Goal: Task Accomplishment & Management: Manage account settings

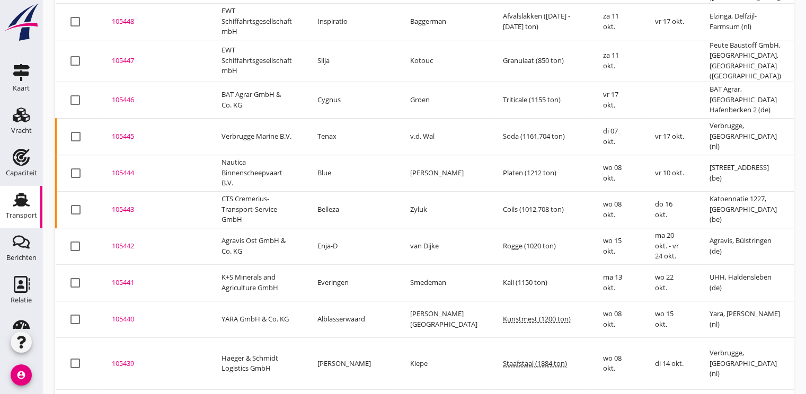
scroll to position [762, 0]
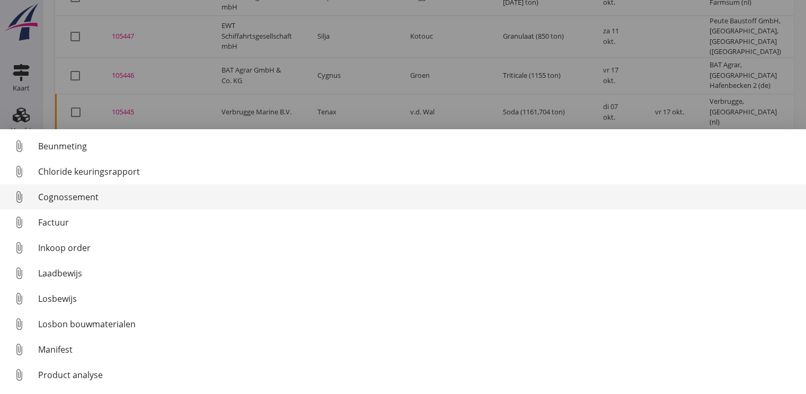
click at [78, 196] on div "Cognossement" at bounding box center [417, 197] width 759 height 13
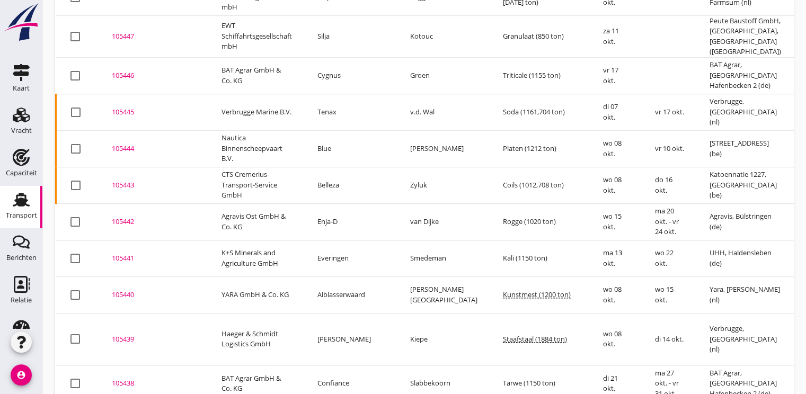
click at [119, 290] on div "105440" at bounding box center [154, 295] width 84 height 11
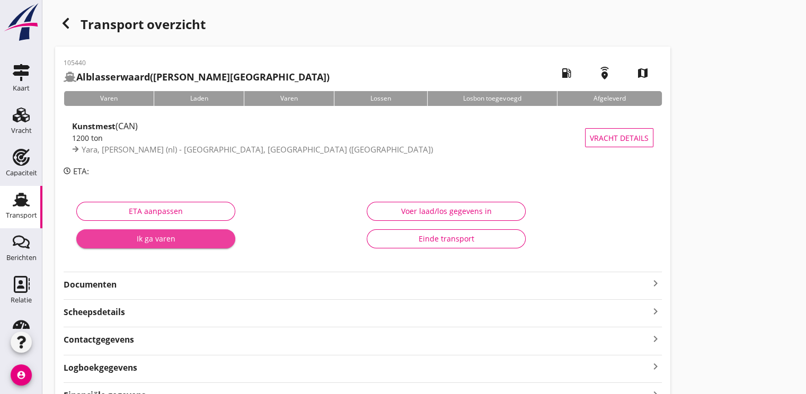
click at [175, 237] on div "Ik ga varen" at bounding box center [156, 238] width 142 height 11
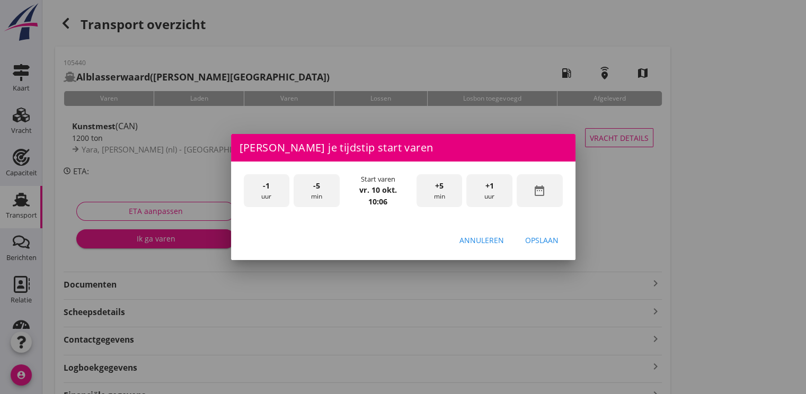
click at [548, 187] on div "date_range" at bounding box center [540, 190] width 46 height 33
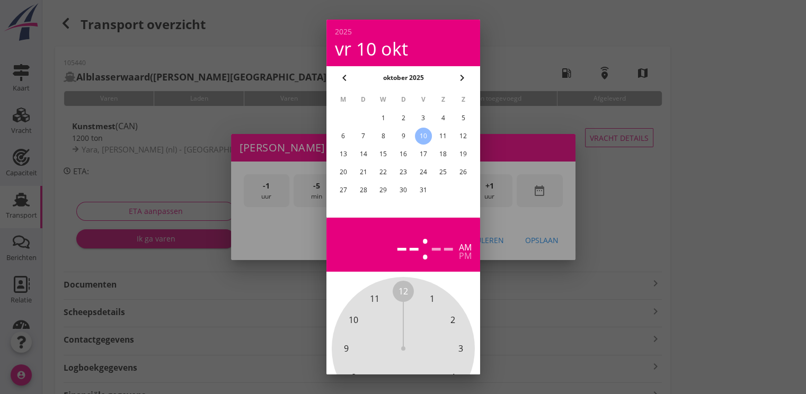
click at [384, 136] on div "8" at bounding box center [383, 136] width 17 height 17
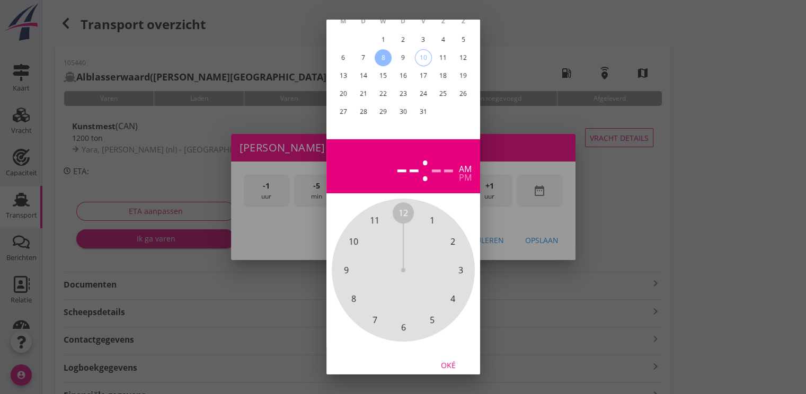
scroll to position [95, 0]
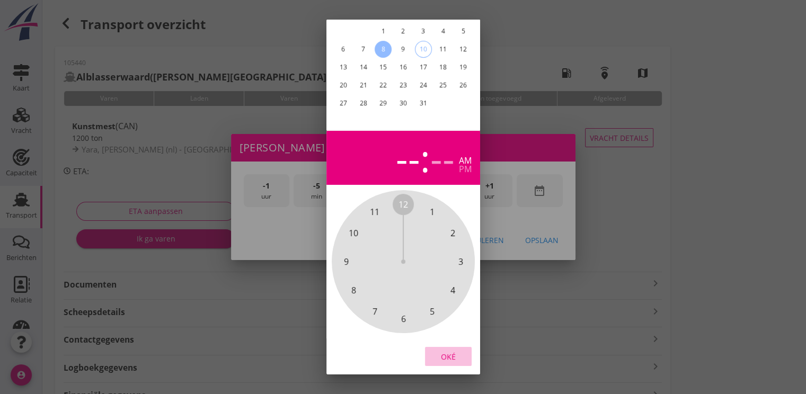
click at [448, 351] on div "Oké" at bounding box center [449, 356] width 30 height 11
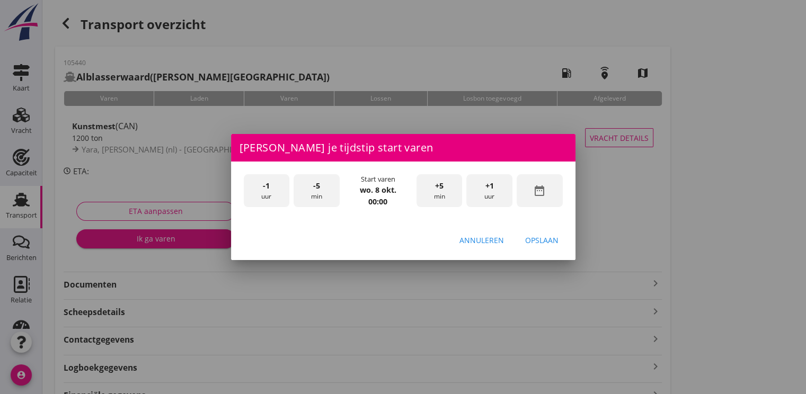
click at [494, 198] on div "+1 uur" at bounding box center [489, 190] width 46 height 33
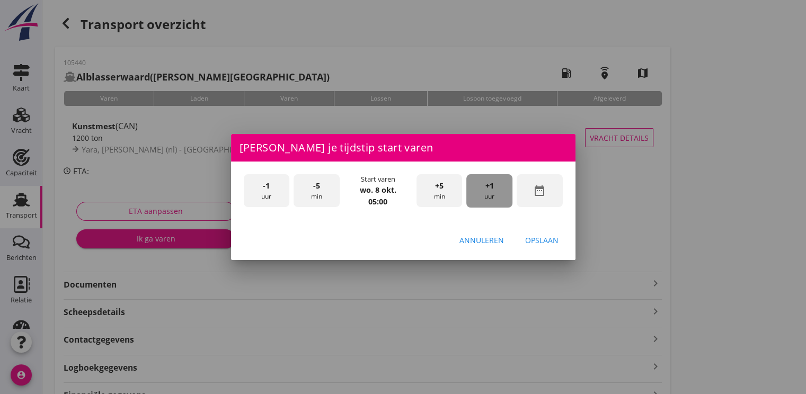
click at [494, 198] on div "+1 uur" at bounding box center [489, 190] width 46 height 33
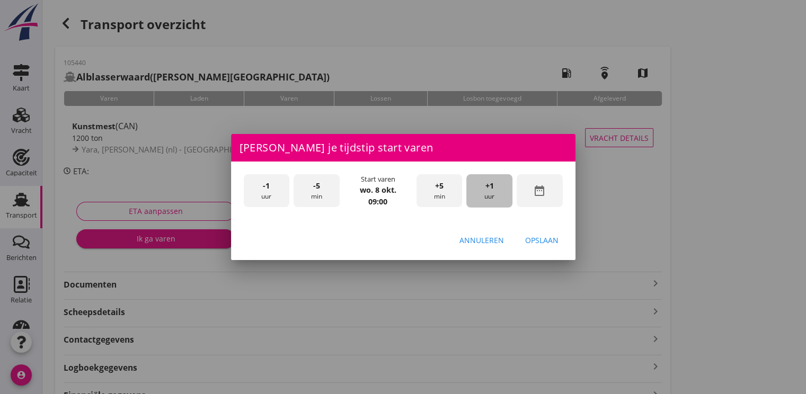
click at [494, 198] on div "+1 uur" at bounding box center [489, 190] width 46 height 33
click at [534, 242] on div "Opslaan" at bounding box center [541, 240] width 33 height 11
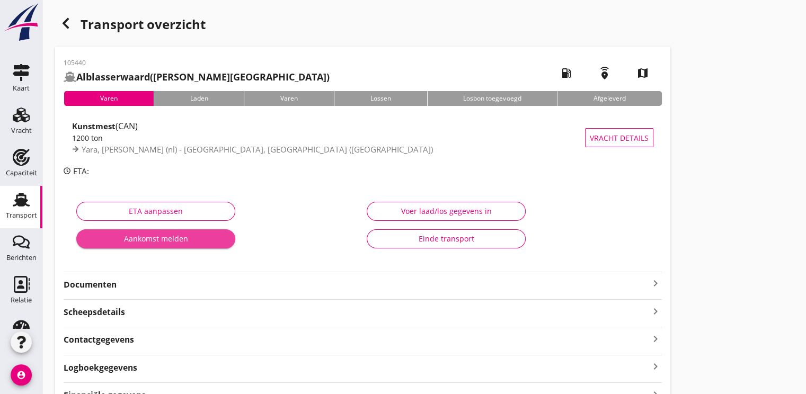
click at [177, 242] on div "Aankomst melden" at bounding box center [156, 238] width 142 height 11
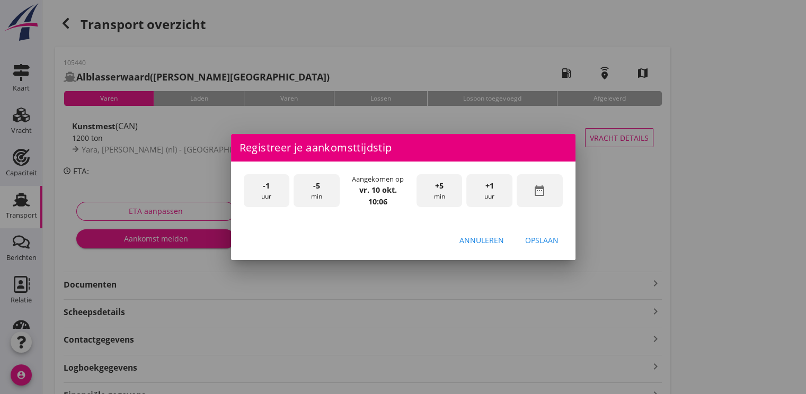
click at [549, 194] on div "date_range" at bounding box center [540, 190] width 46 height 33
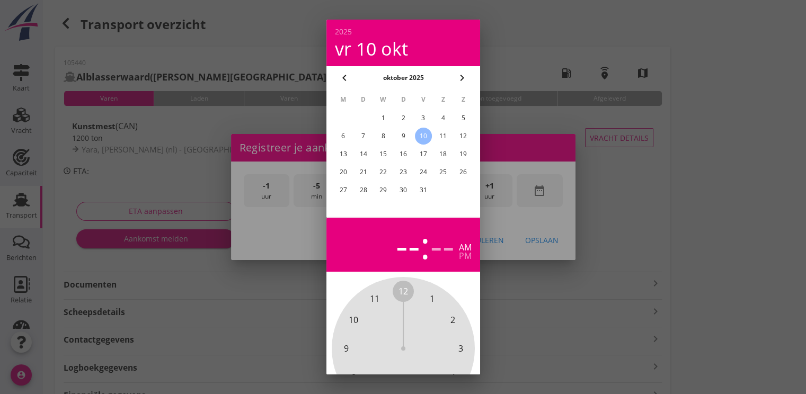
click at [386, 136] on div "8" at bounding box center [383, 136] width 17 height 17
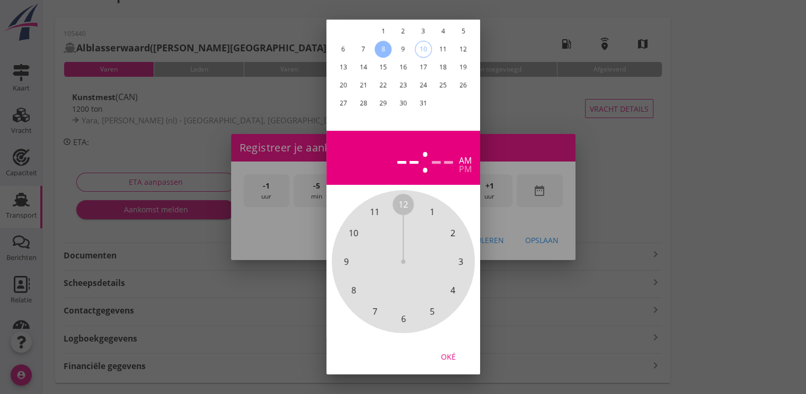
scroll to position [56, 0]
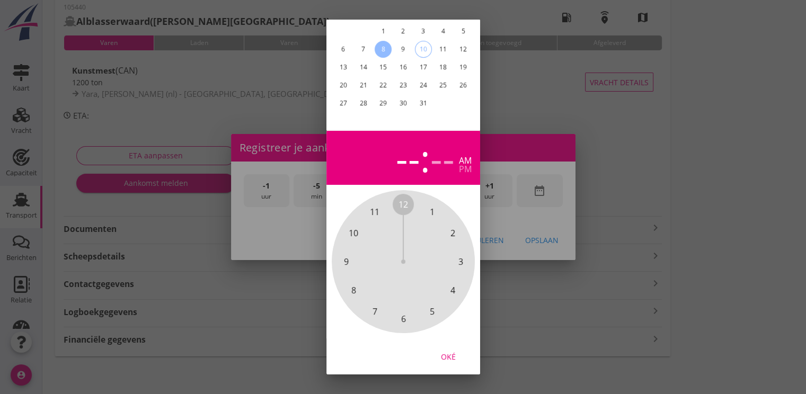
click at [447, 347] on button "Oké" at bounding box center [448, 356] width 47 height 19
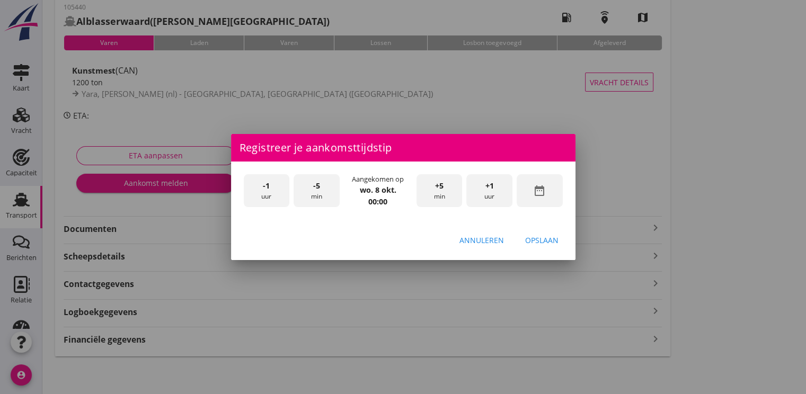
click at [488, 179] on div "+1 uur" at bounding box center [489, 190] width 46 height 33
click at [489, 180] on span "+1" at bounding box center [489, 186] width 8 height 12
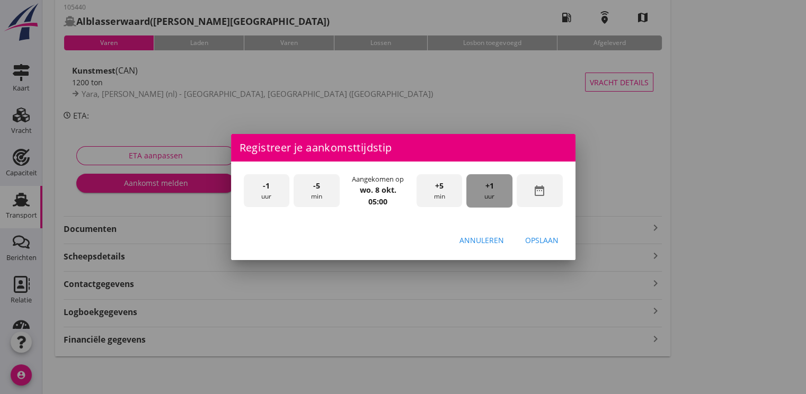
click at [489, 180] on span "+1" at bounding box center [489, 186] width 8 height 12
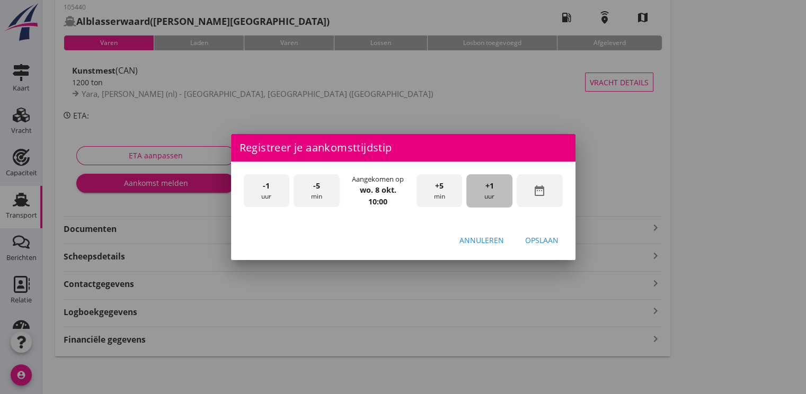
click at [489, 180] on span "+1" at bounding box center [489, 186] width 8 height 12
click at [535, 239] on div "Opslaan" at bounding box center [541, 240] width 33 height 11
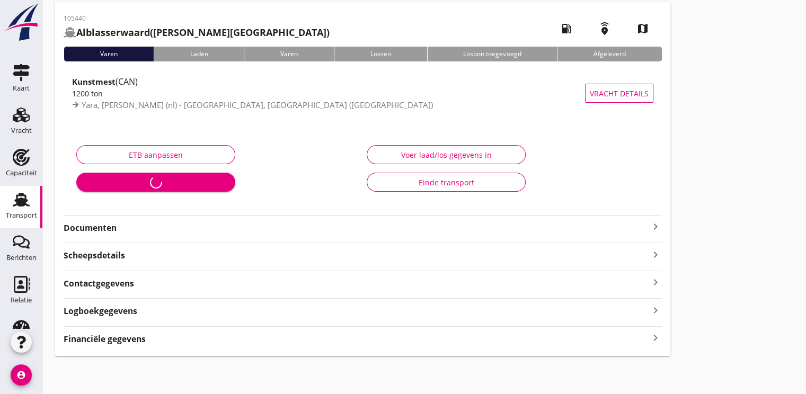
scroll to position [44, 0]
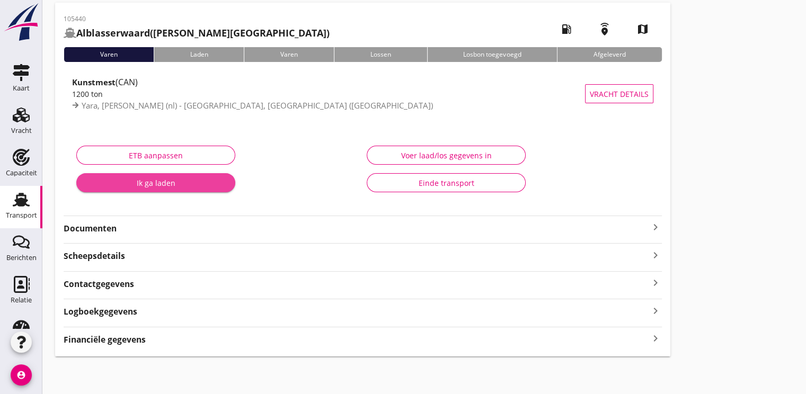
click at [157, 180] on div "Ik ga laden" at bounding box center [156, 183] width 142 height 11
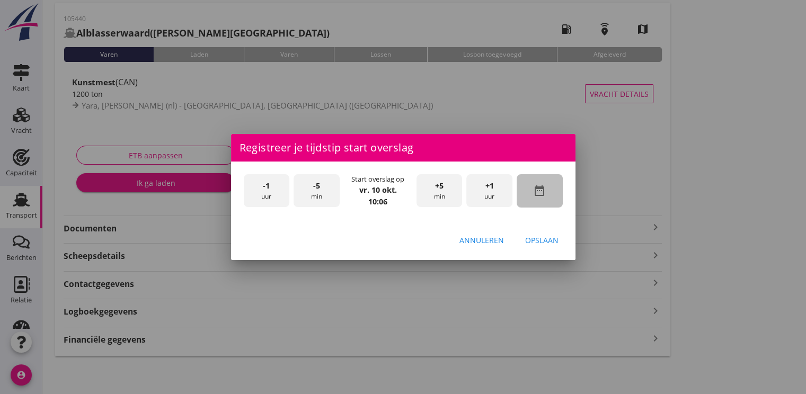
click at [540, 191] on icon "date_range" at bounding box center [539, 190] width 13 height 13
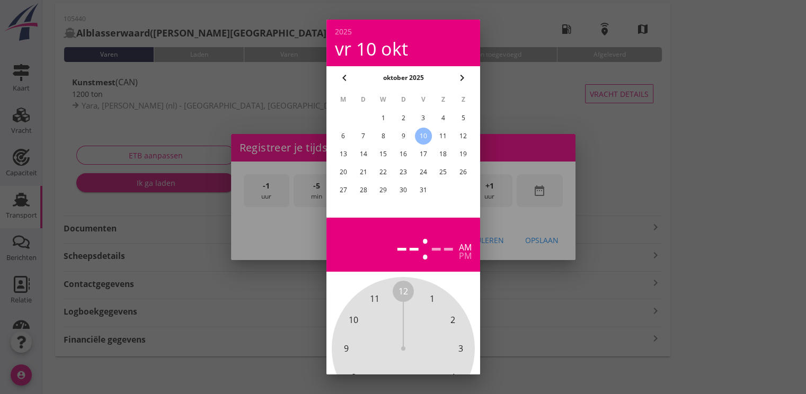
click at [405, 134] on div "9" at bounding box center [402, 136] width 17 height 17
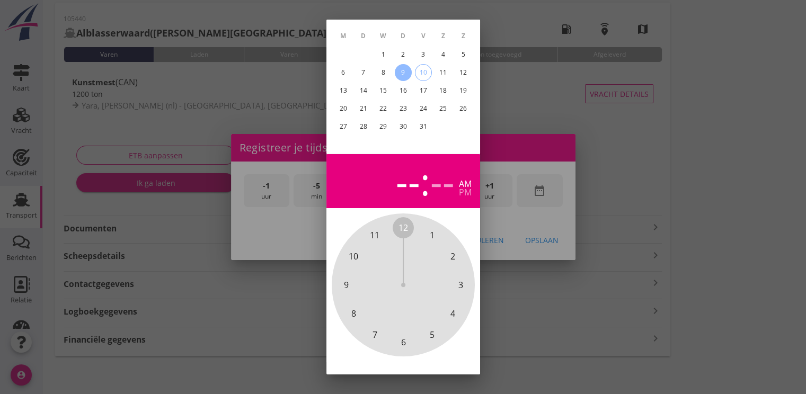
scroll to position [95, 0]
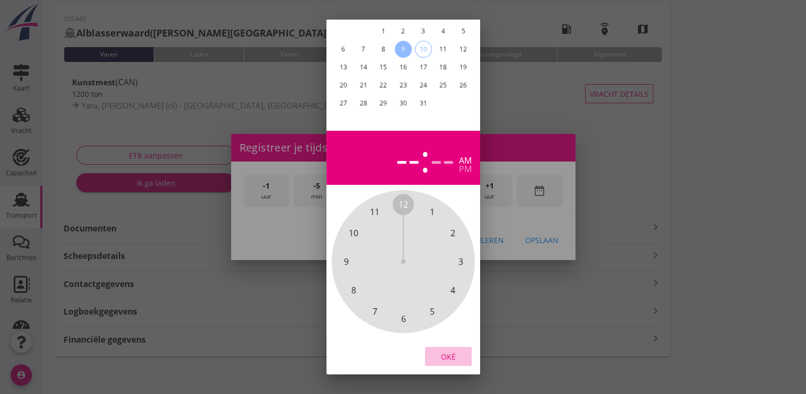
click at [442, 347] on button "Oké" at bounding box center [448, 356] width 47 height 19
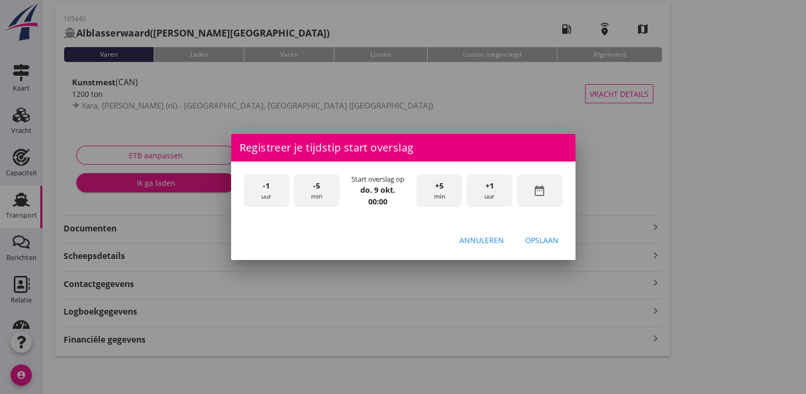
click at [484, 191] on div "+1 uur" at bounding box center [489, 190] width 46 height 33
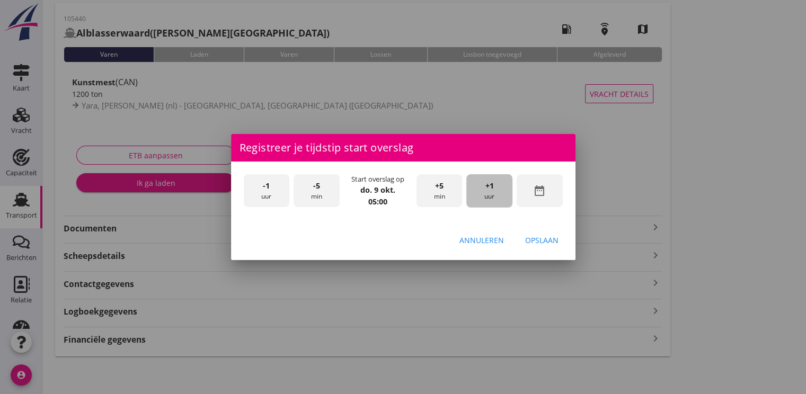
click at [484, 191] on div "+1 uur" at bounding box center [489, 190] width 46 height 33
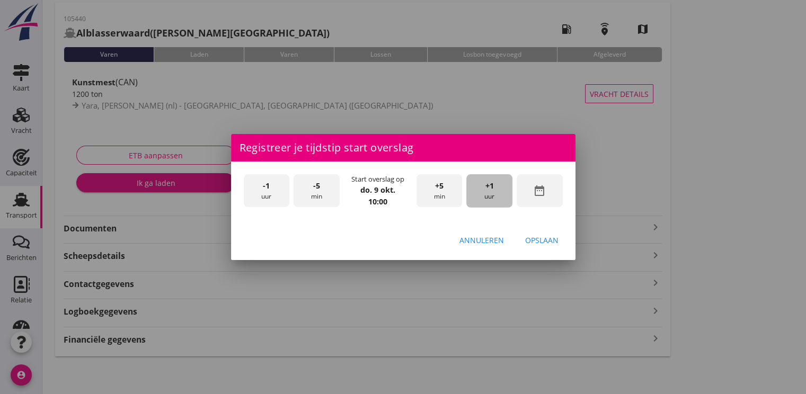
click at [484, 191] on div "+1 uur" at bounding box center [489, 190] width 46 height 33
click at [537, 236] on div "Opslaan" at bounding box center [541, 240] width 33 height 11
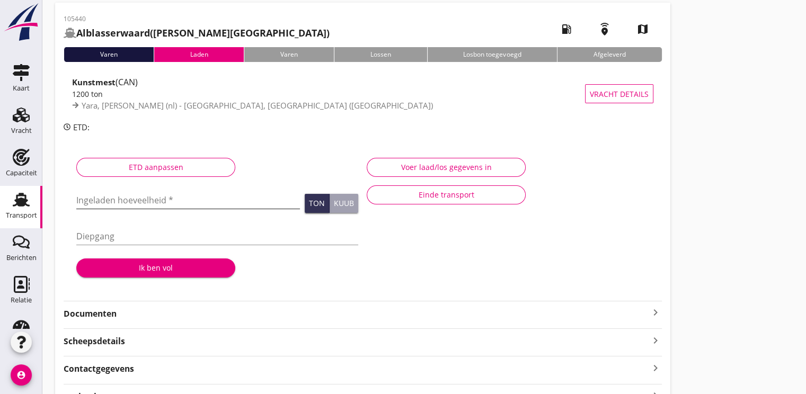
click at [121, 193] on input "Ingeladen hoeveelheid *" at bounding box center [188, 200] width 224 height 17
type input "1200.174"
click at [161, 269] on div "Ik ben vol" at bounding box center [156, 267] width 142 height 11
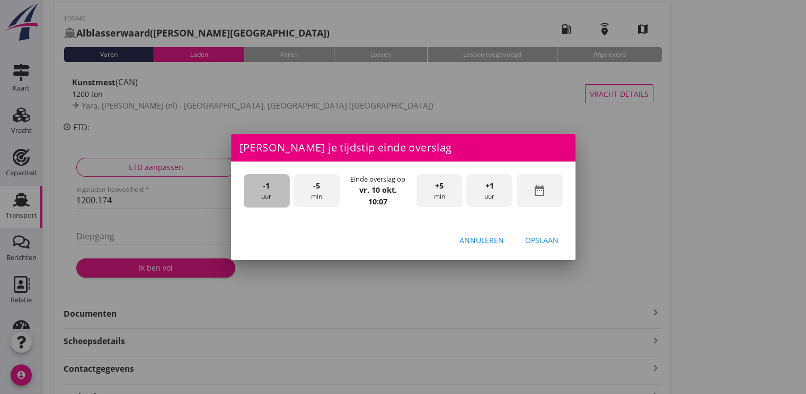
click at [273, 185] on div "-1 uur" at bounding box center [267, 190] width 46 height 33
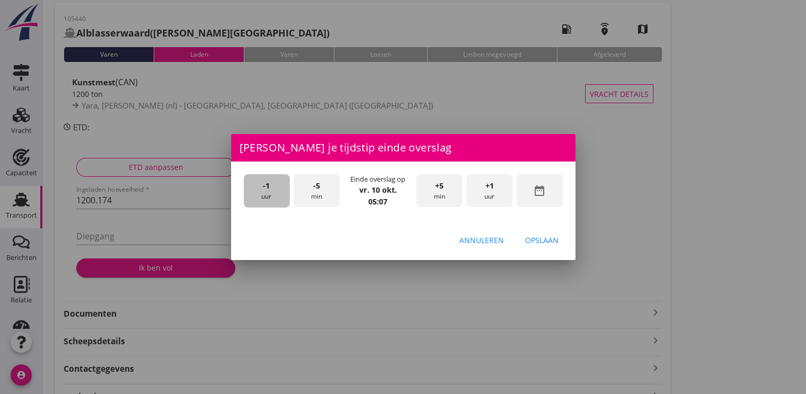
click at [273, 185] on div "-1 uur" at bounding box center [267, 190] width 46 height 33
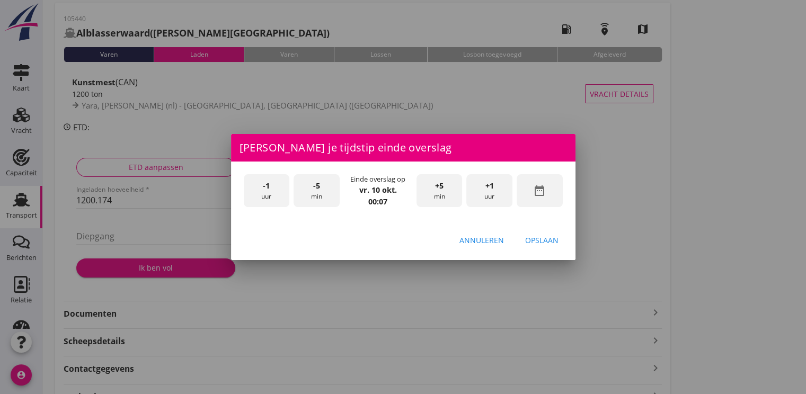
click at [273, 185] on div "-1 uur" at bounding box center [267, 190] width 46 height 33
click at [447, 191] on div "+5 min" at bounding box center [440, 190] width 46 height 33
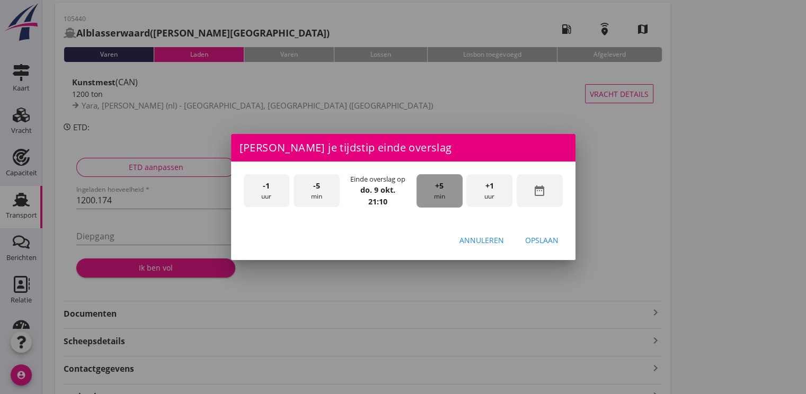
click at [447, 191] on div "+5 min" at bounding box center [440, 190] width 46 height 33
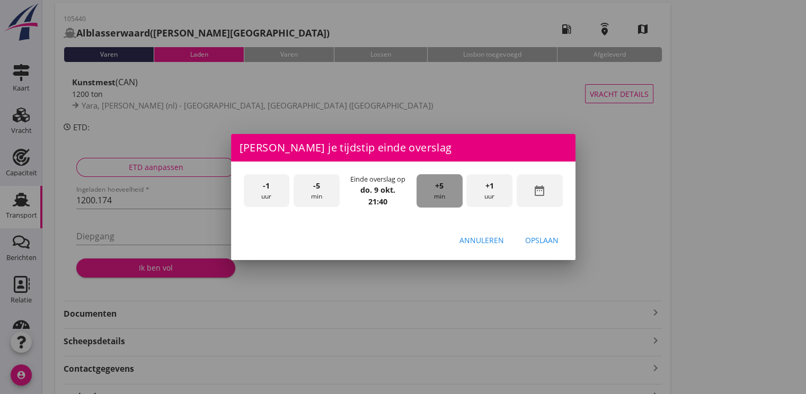
click at [447, 191] on div "+5 min" at bounding box center [440, 190] width 46 height 33
click at [554, 246] on button "Opslaan" at bounding box center [542, 240] width 50 height 19
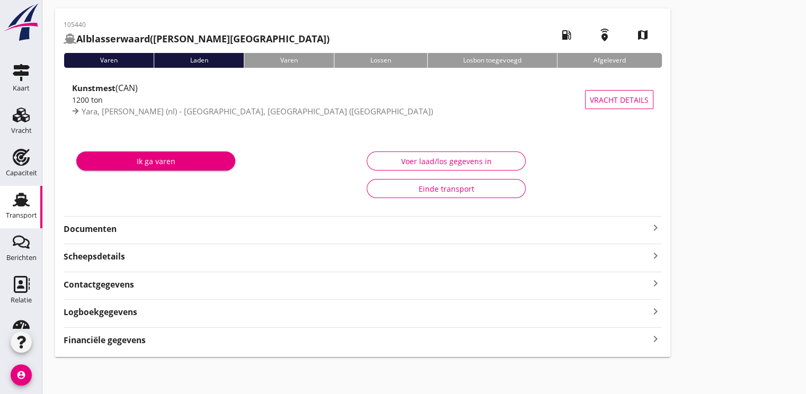
click at [170, 165] on div "Ik ga varen" at bounding box center [156, 161] width 142 height 11
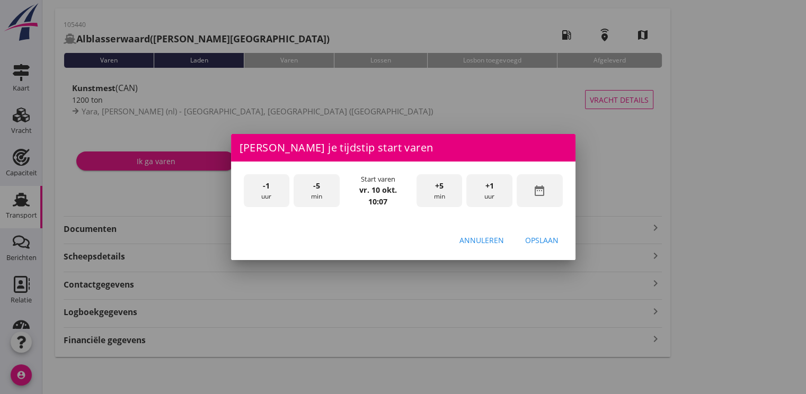
click at [271, 190] on div "-1 uur" at bounding box center [267, 190] width 46 height 33
click at [316, 190] on span "-5" at bounding box center [316, 186] width 7 height 12
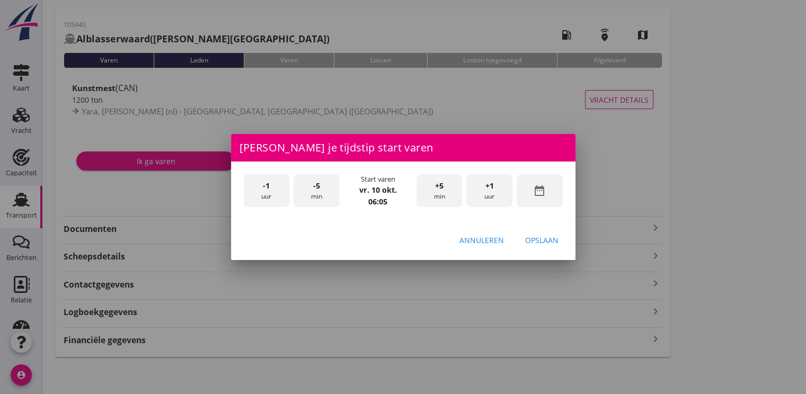
click at [316, 190] on span "-5" at bounding box center [316, 186] width 7 height 12
click at [541, 246] on button "Opslaan" at bounding box center [542, 240] width 50 height 19
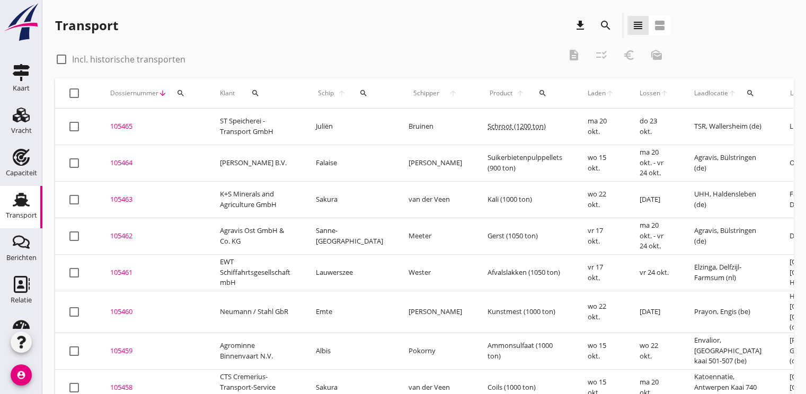
click at [359, 92] on icon "search" at bounding box center [363, 93] width 8 height 8
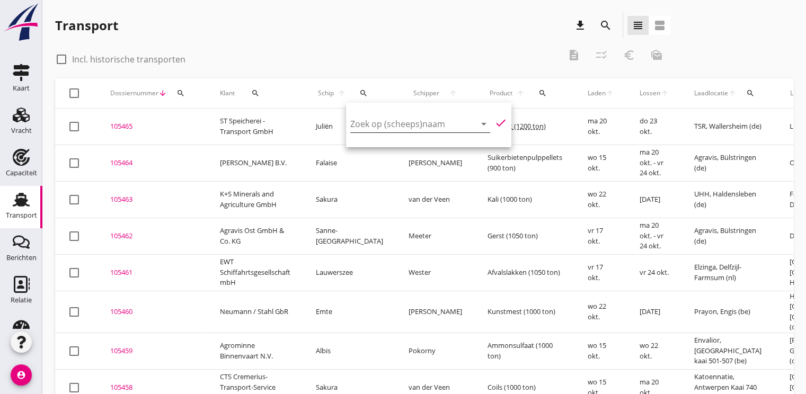
click at [381, 125] on input "Zoek op (scheeps)naam" at bounding box center [405, 124] width 110 height 17
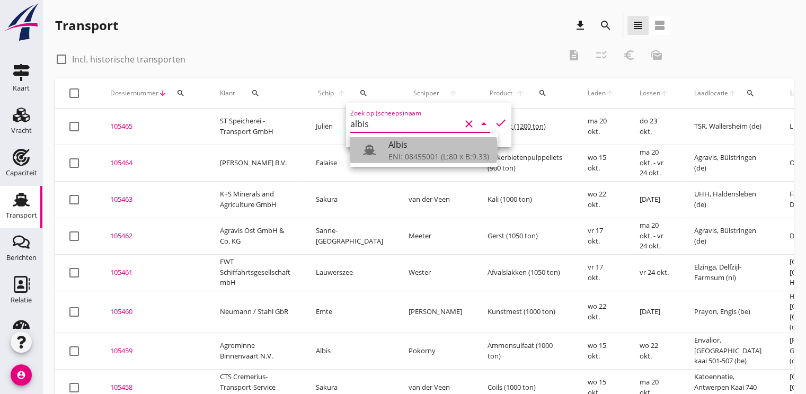
click at [407, 151] on div "Albis" at bounding box center [438, 144] width 101 height 13
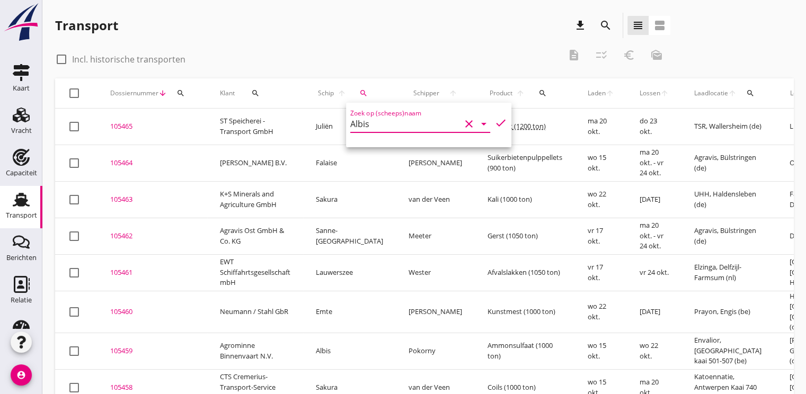
click at [494, 123] on icon "check" at bounding box center [500, 123] width 13 height 13
type input "Albis"
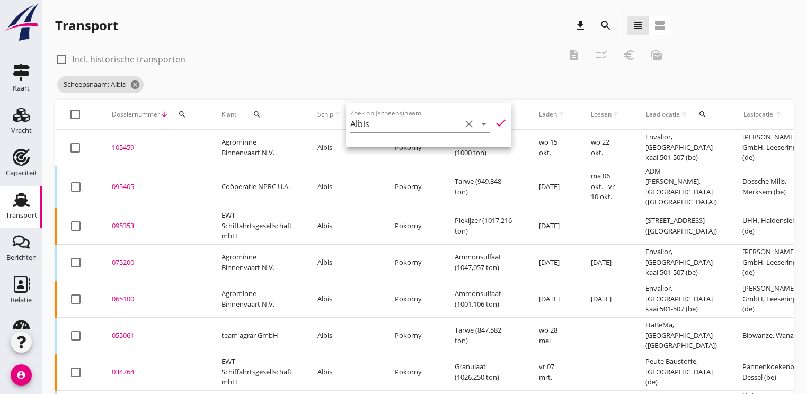
click at [129, 183] on div "095405" at bounding box center [154, 187] width 84 height 11
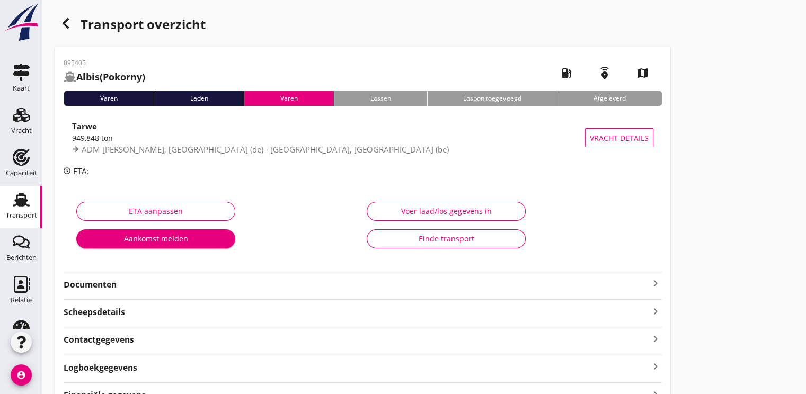
click at [89, 286] on strong "Documenten" at bounding box center [357, 285] width 586 height 12
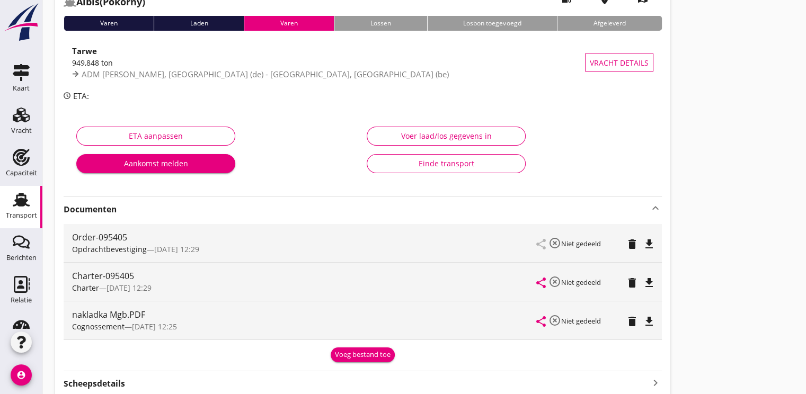
scroll to position [106, 0]
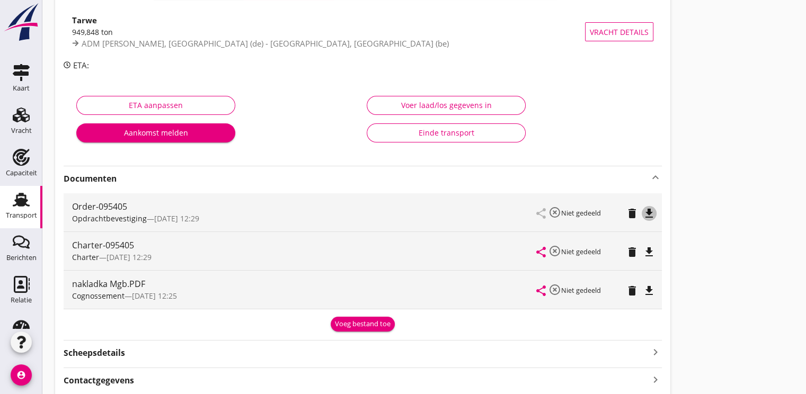
click at [649, 210] on icon "file_download" at bounding box center [649, 213] width 13 height 13
